Goal: Find specific page/section: Find specific page/section

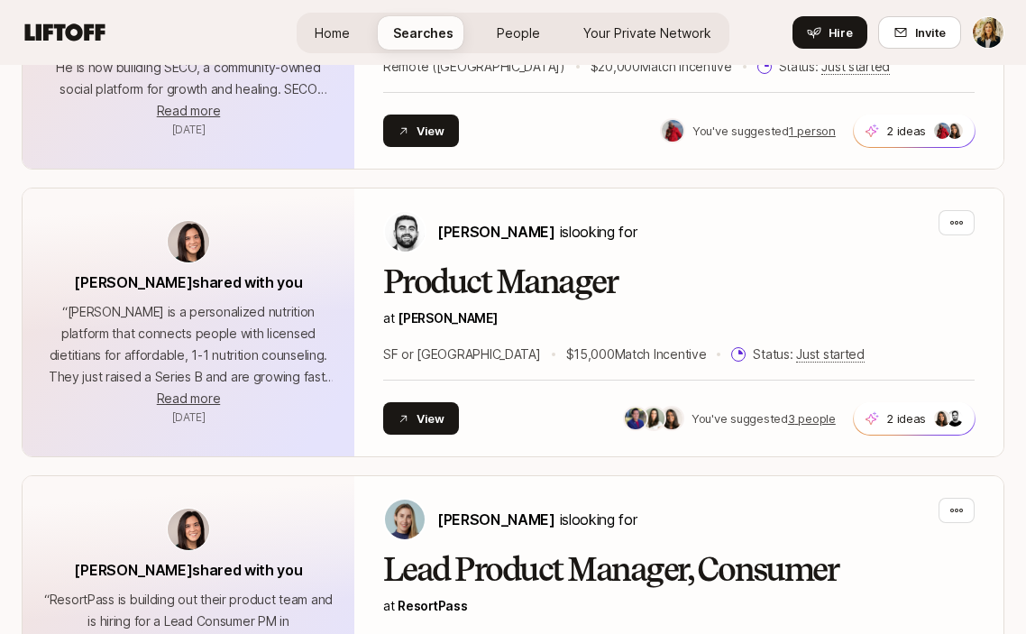
scroll to position [2990, 0]
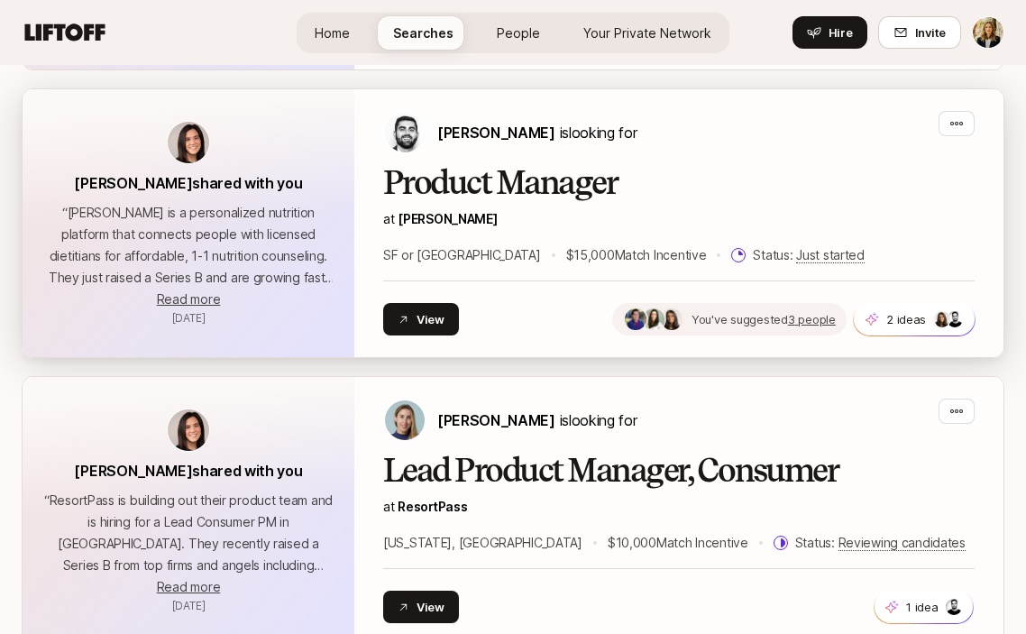
click at [820, 324] on u "3 people" at bounding box center [812, 319] width 48 height 14
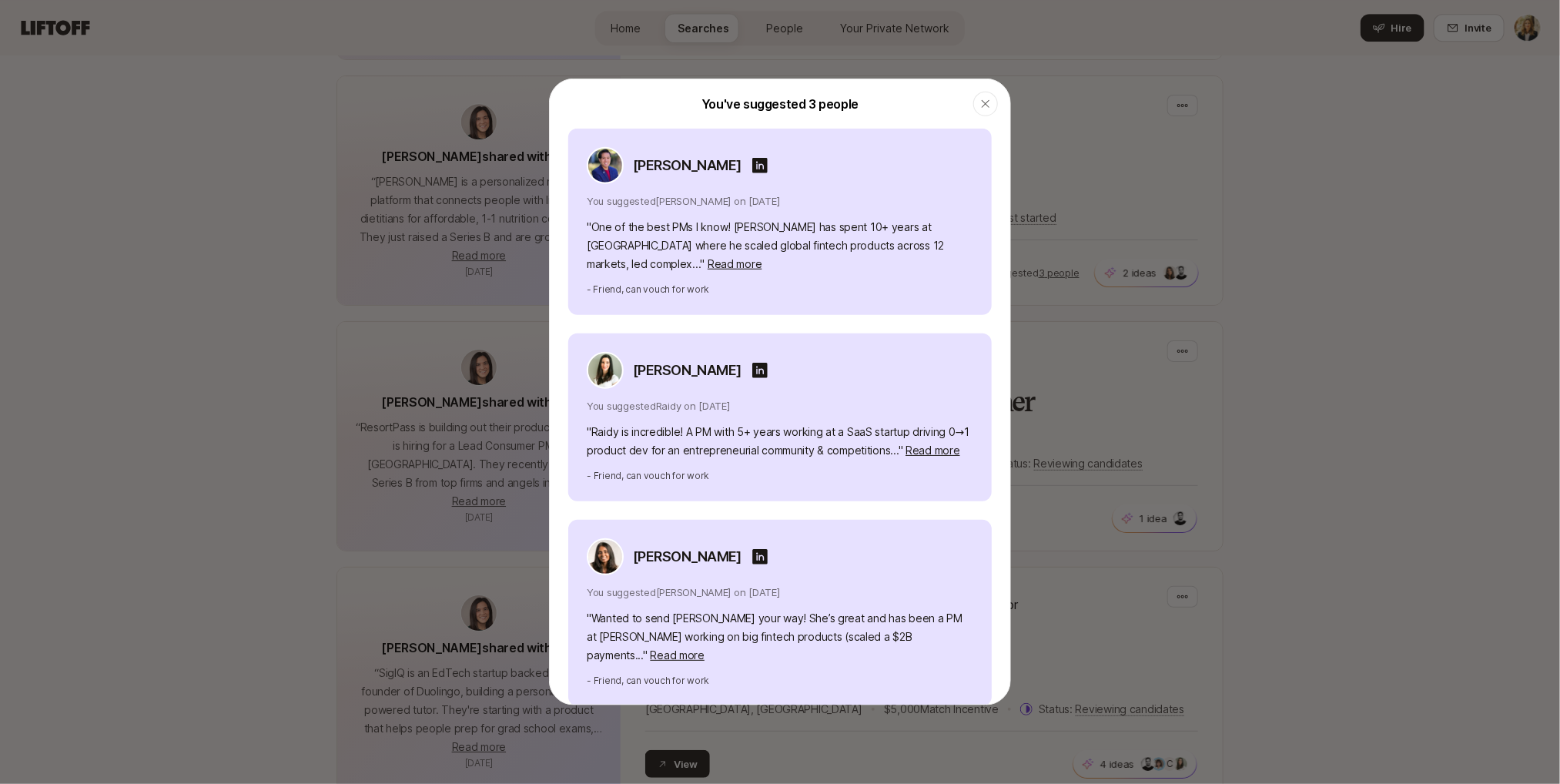
click at [876, 132] on div at bounding box center [780, 392] width 1560 height 784
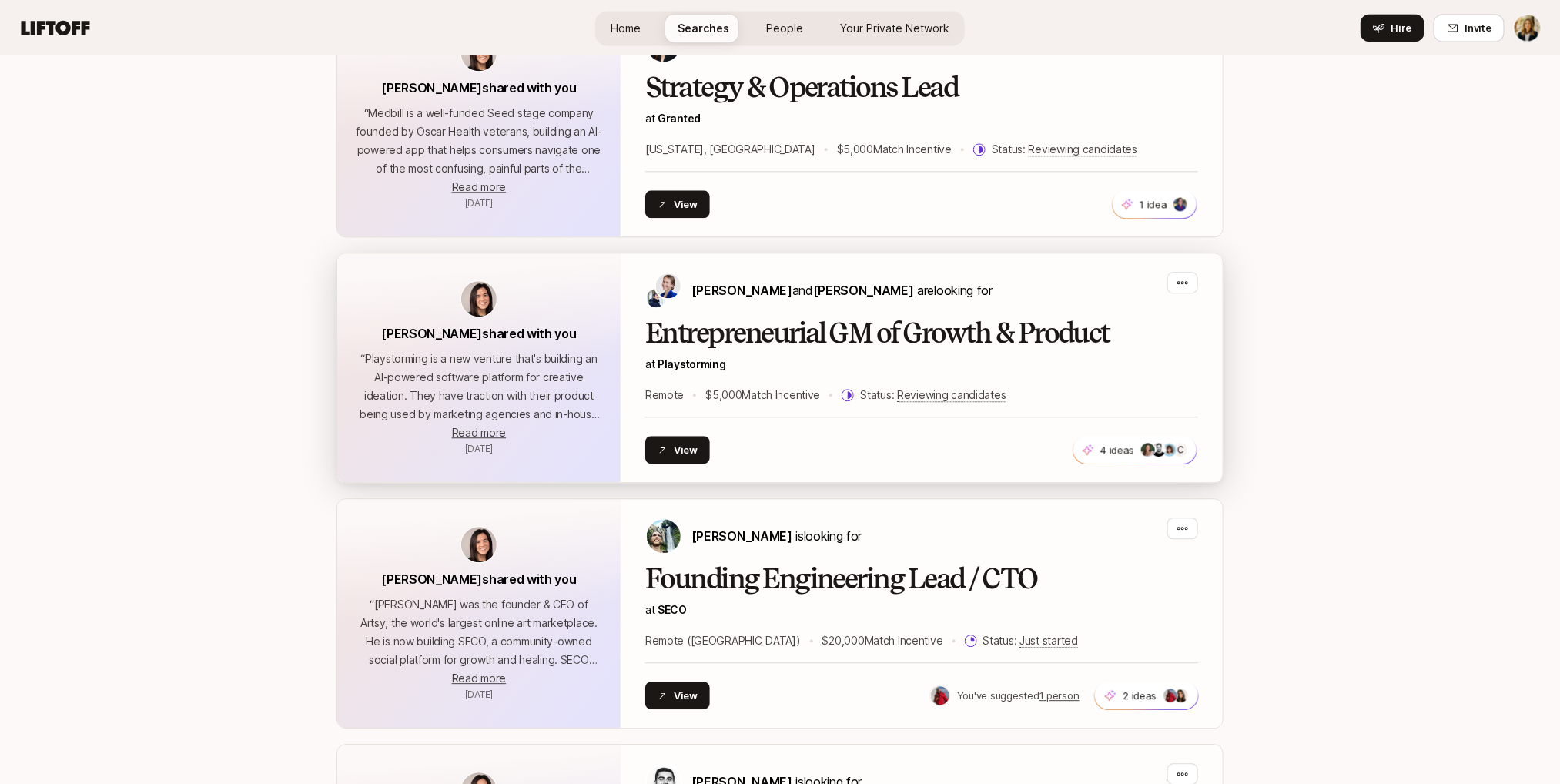
scroll to position [2154, 0]
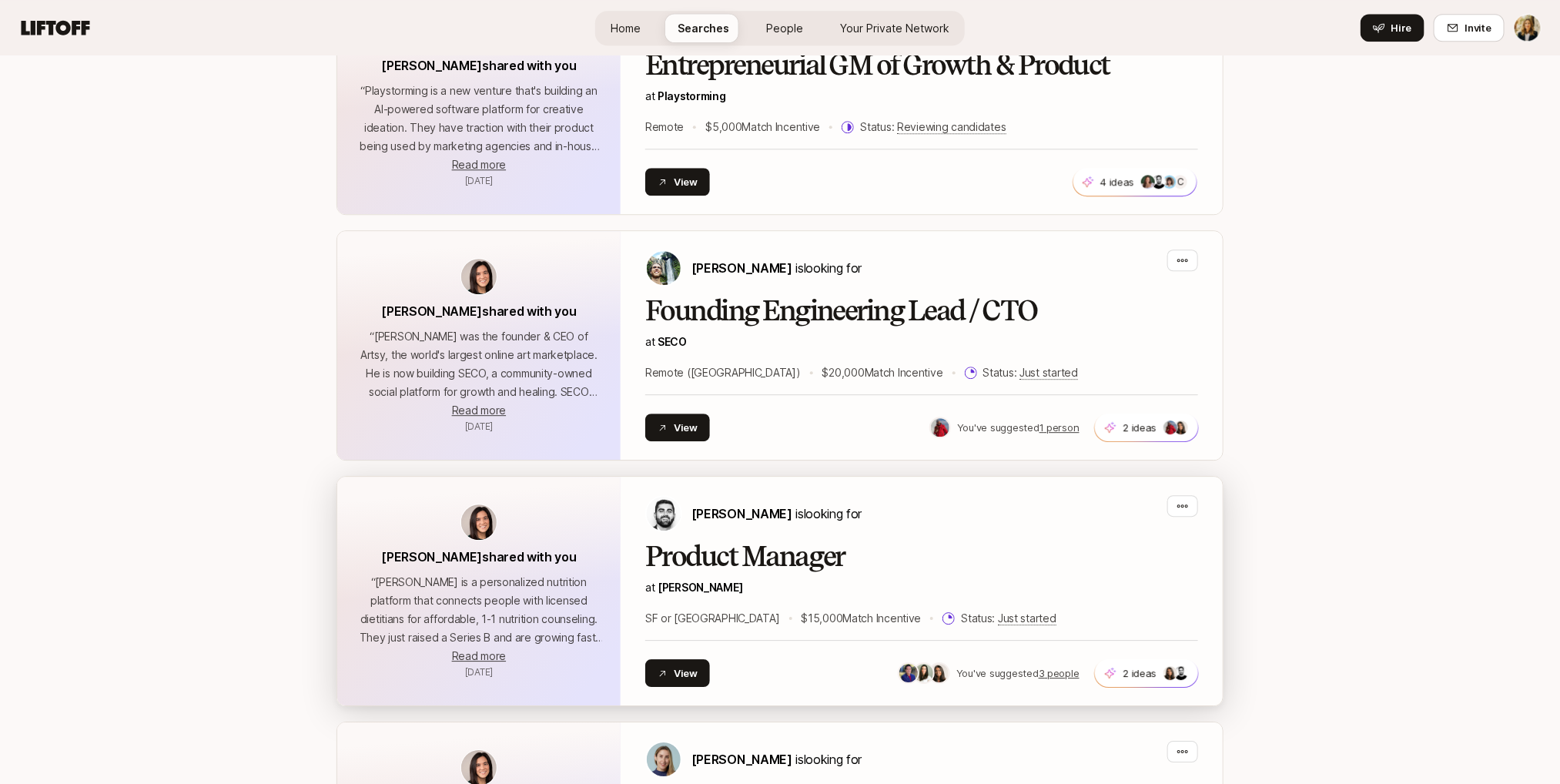
click at [772, 541] on h2 "Product Manager" at bounding box center [921, 557] width 553 height 31
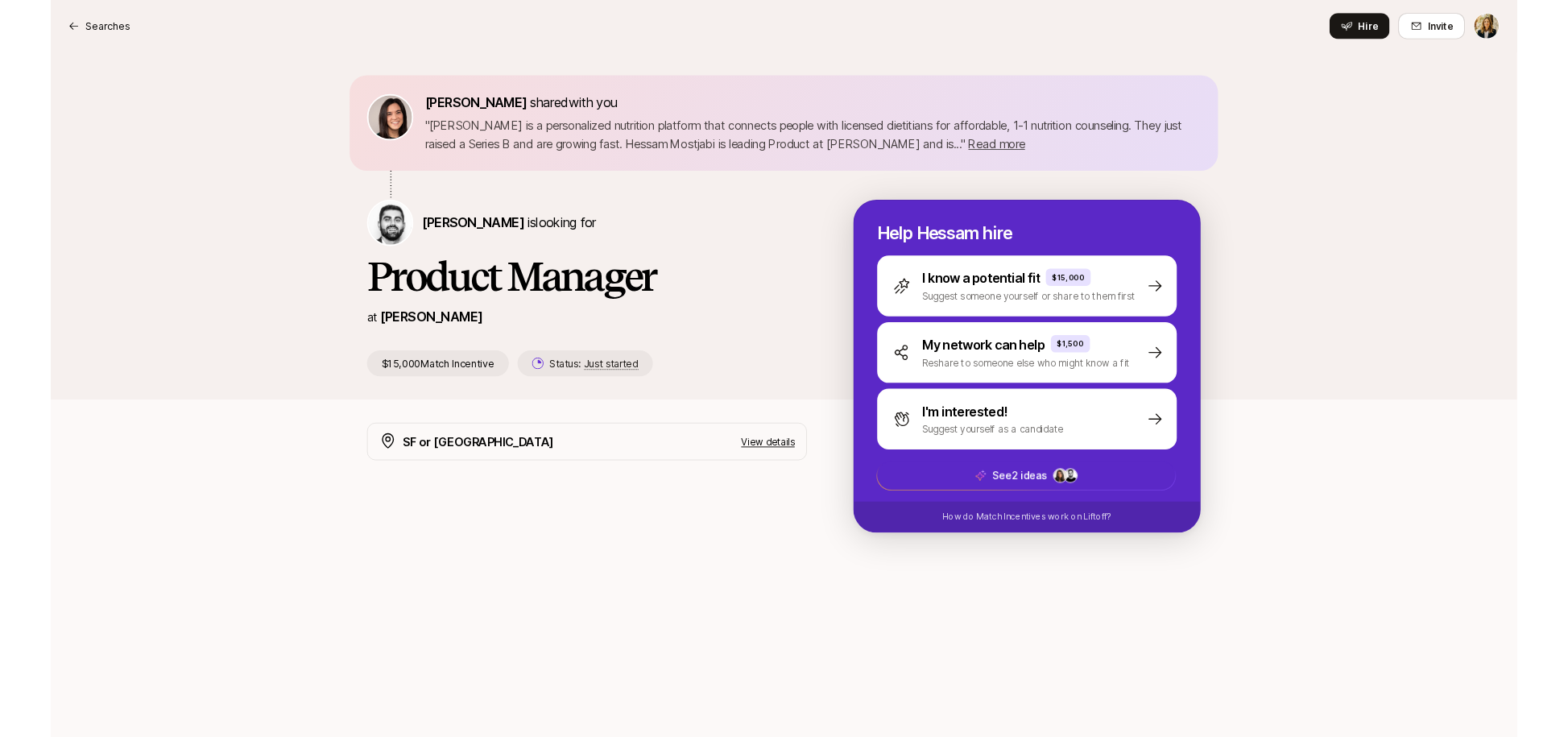
scroll to position [666, 0]
